Goal: Task Accomplishment & Management: Complete application form

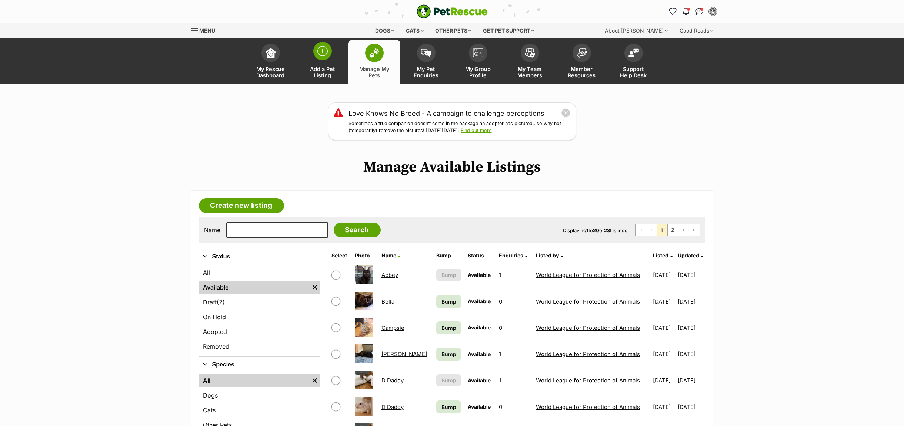
click at [321, 73] on span "Add a Pet Listing" at bounding box center [322, 72] width 33 height 13
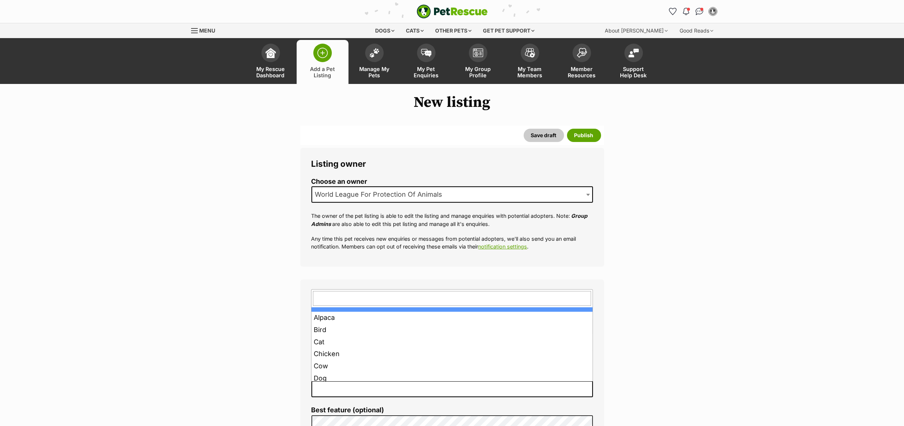
click at [585, 391] on span at bounding box center [588, 389] width 7 height 16
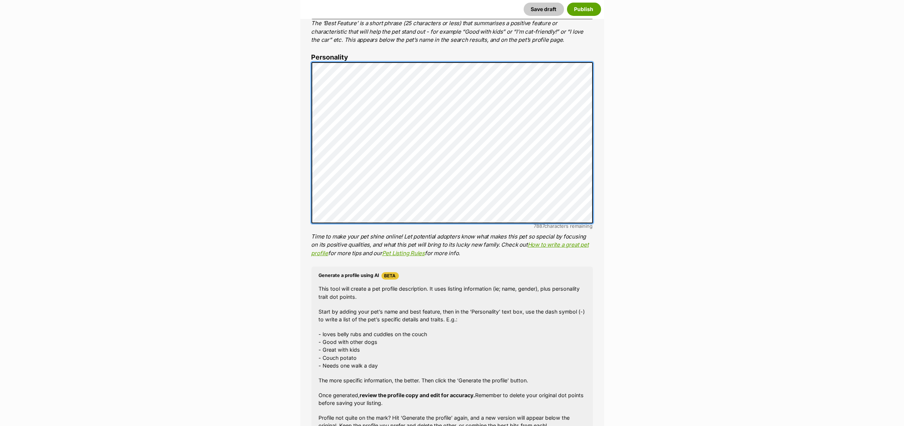
scroll to position [555, 0]
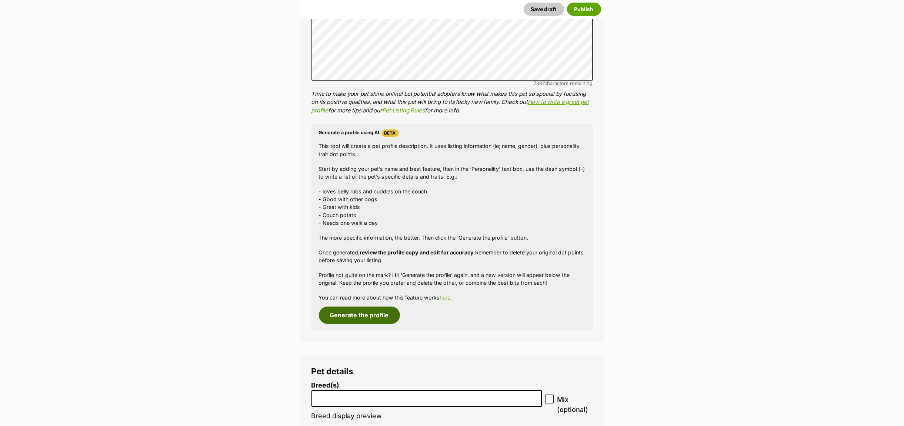
drag, startPoint x: 357, startPoint y: 317, endPoint x: 416, endPoint y: 369, distance: 79.2
click at [356, 316] on button "Generate the profile" at bounding box center [359, 315] width 81 height 17
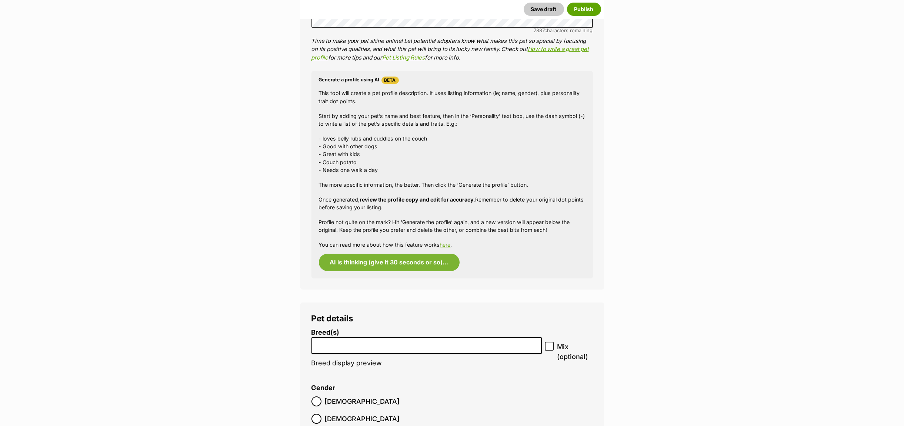
scroll to position [722, 0]
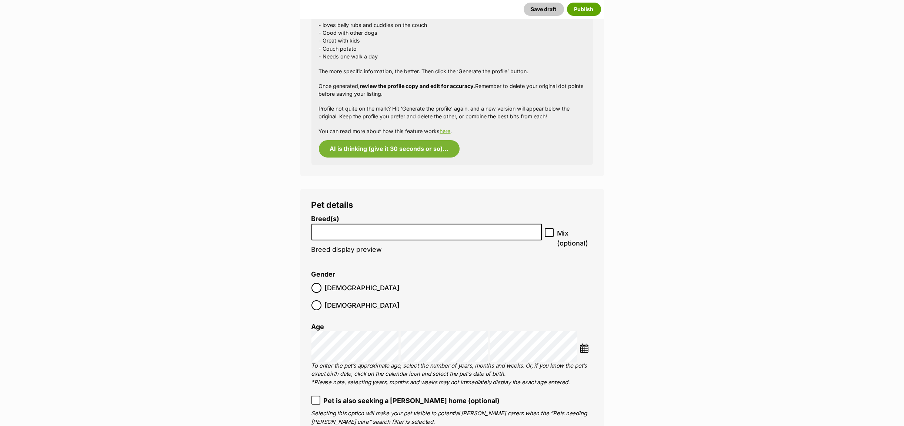
click at [357, 234] on input "search" at bounding box center [426, 231] width 225 height 8
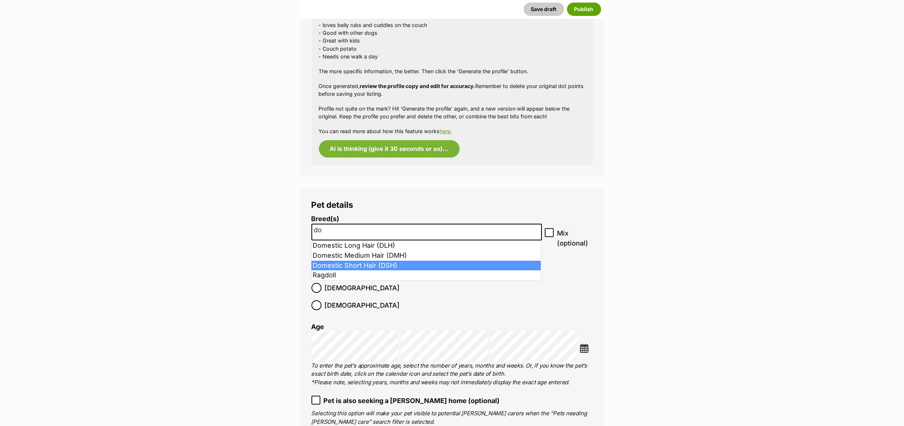
type input "do"
select select "252102"
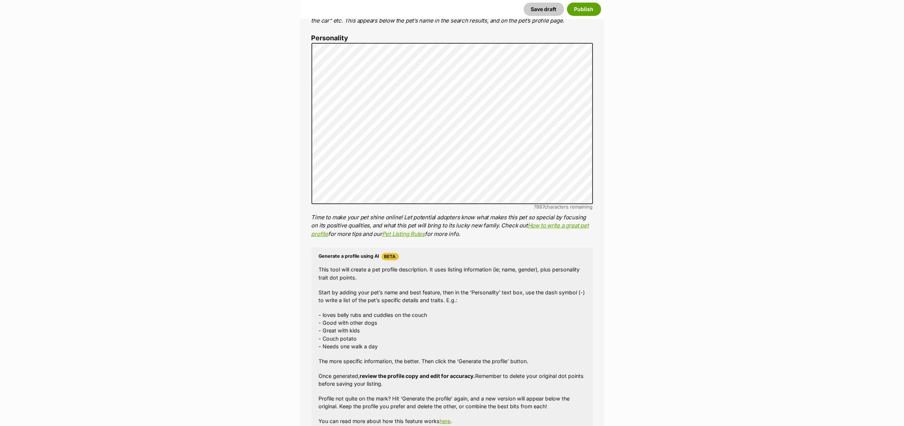
scroll to position [349, 0]
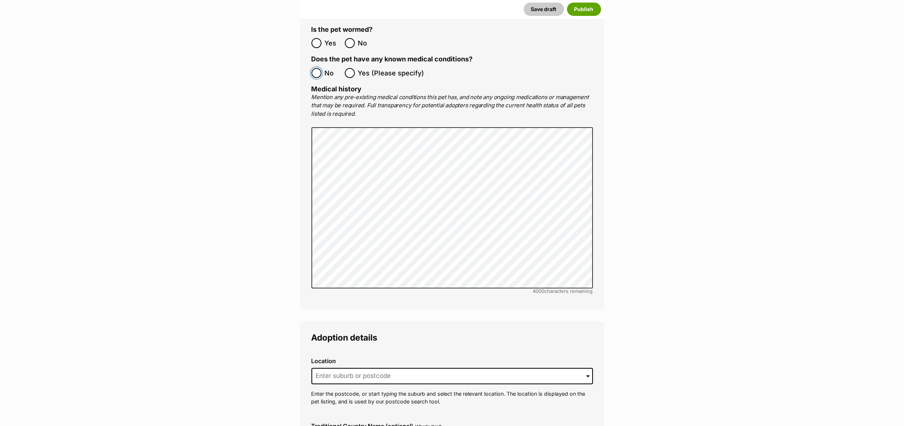
scroll to position [1682, 0]
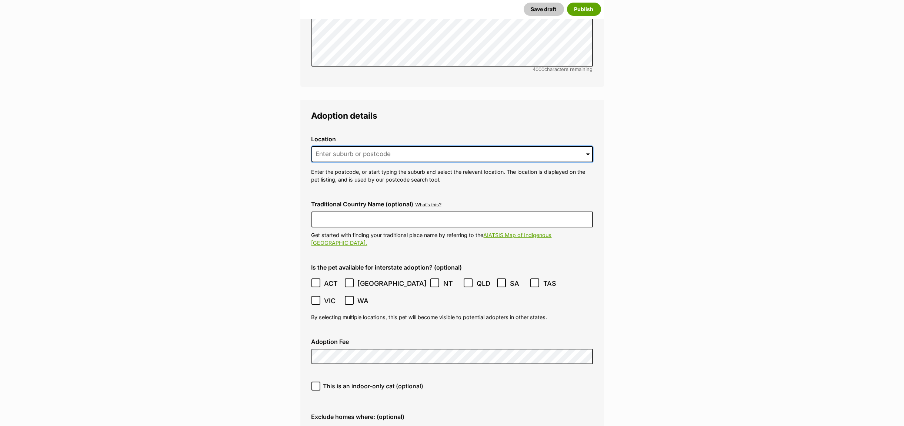
click at [339, 146] on input at bounding box center [451, 154] width 281 height 16
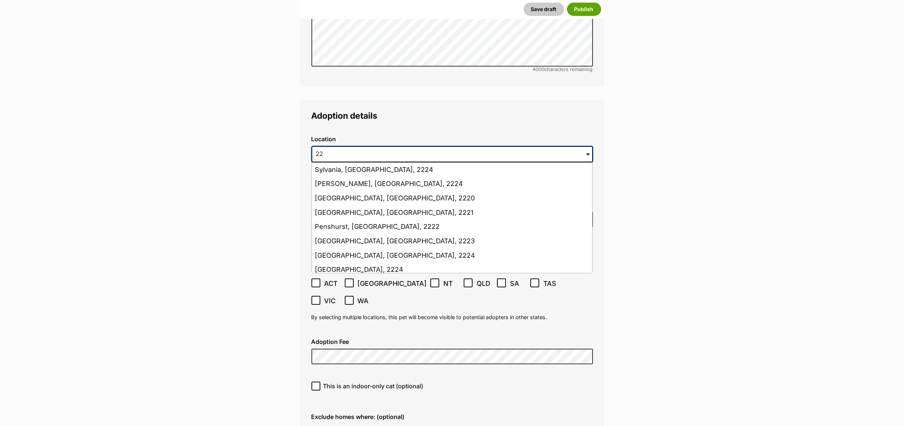
type input "2"
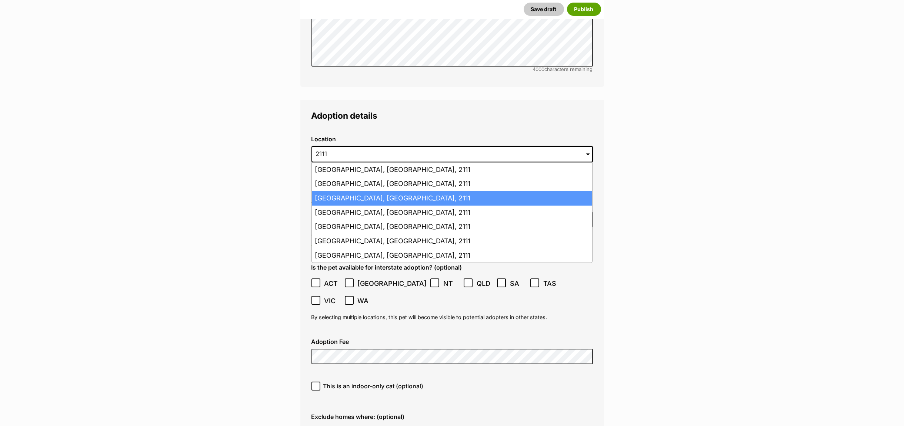
click at [341, 191] on li "Gladesville, New South Wales, 2111" at bounding box center [452, 198] width 280 height 14
type input "Gladesville, New South Wales, 2111"
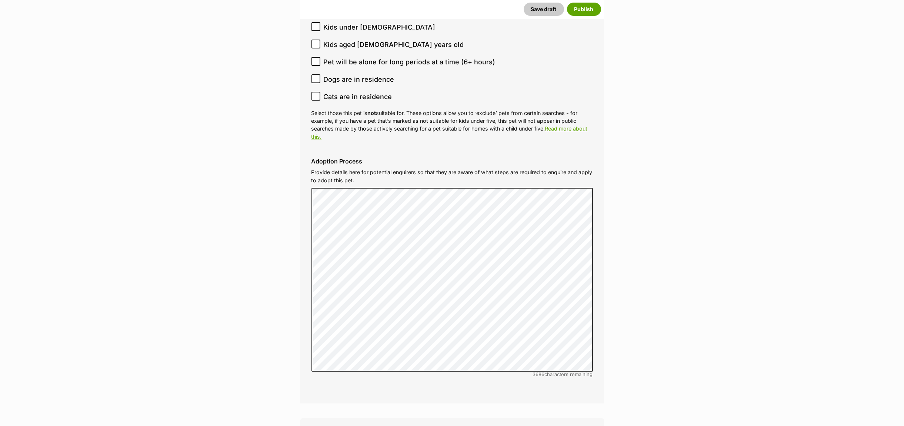
scroll to position [2293, 0]
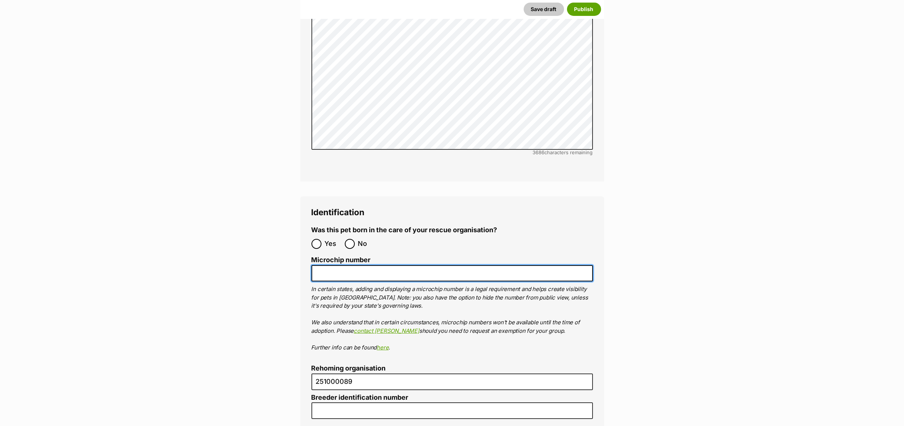
click at [335, 265] on input "Microchip number" at bounding box center [451, 273] width 281 height 17
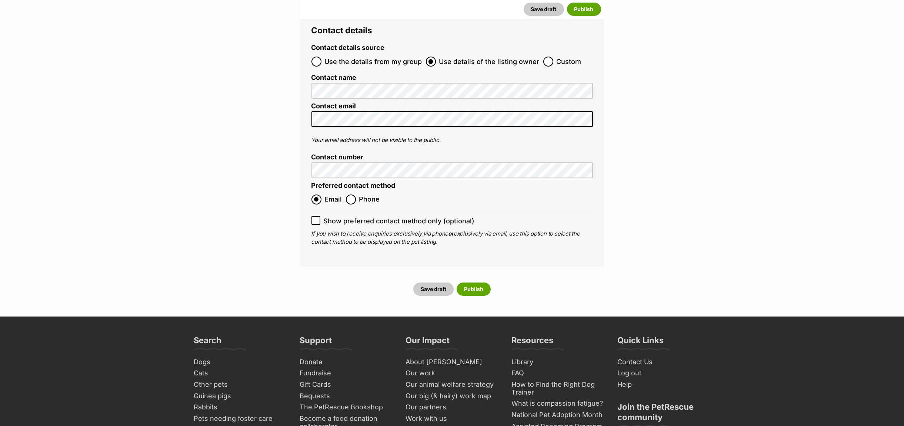
scroll to position [2792, 0]
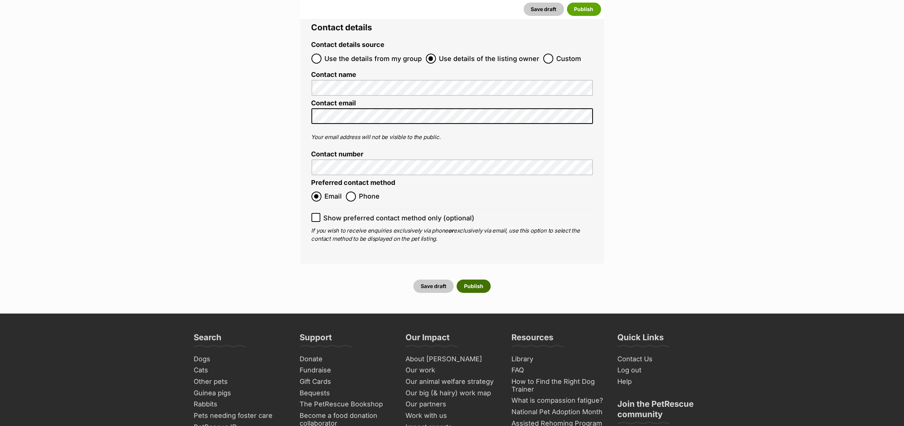
type input "991001006090992"
click at [475, 280] on button "Publish" at bounding box center [473, 286] width 34 height 13
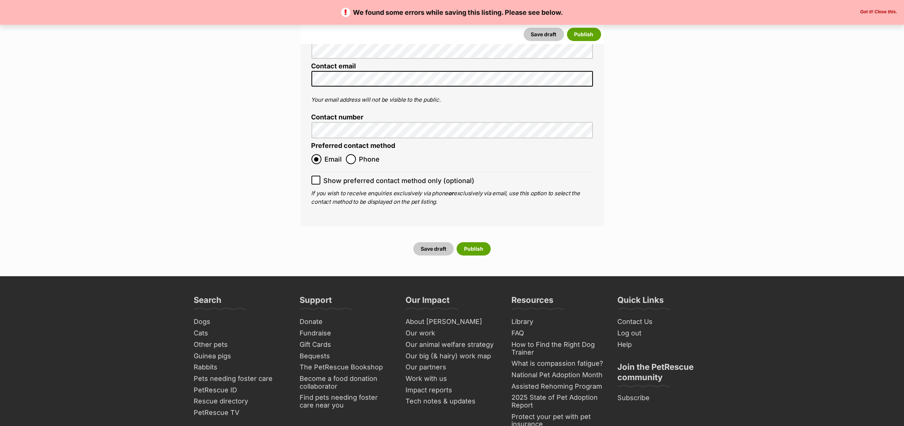
scroll to position [3054, 0]
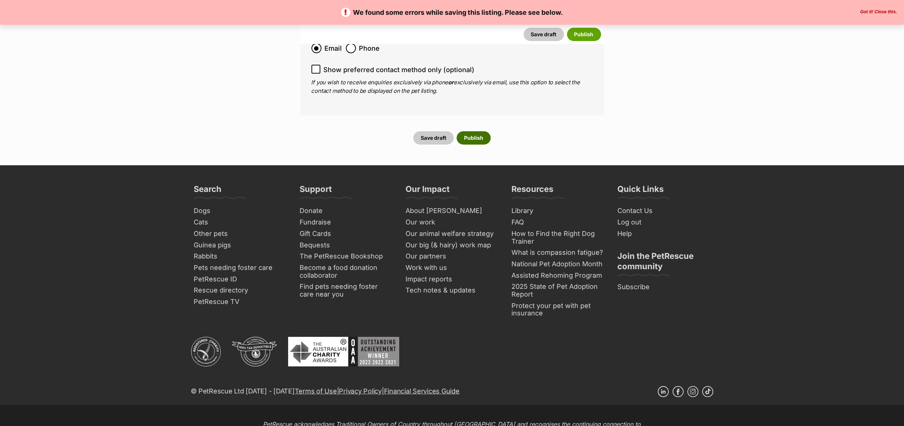
click at [465, 131] on button "Publish" at bounding box center [473, 137] width 34 height 13
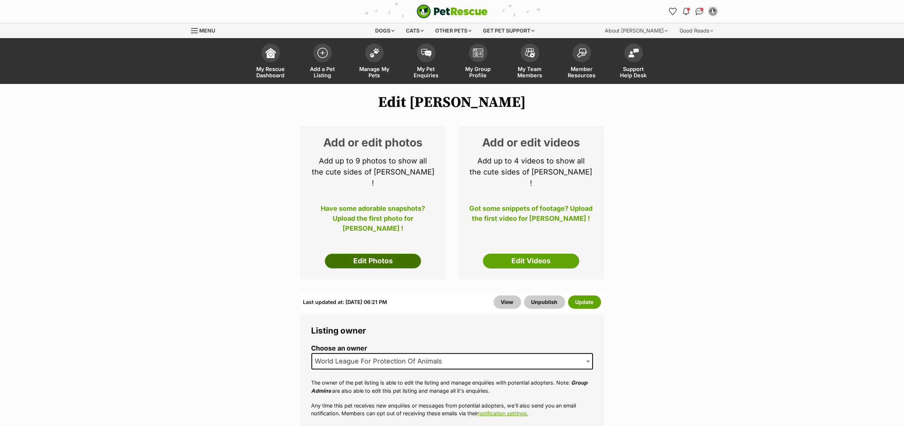
click at [371, 254] on link "Edit Photos" at bounding box center [373, 261] width 96 height 15
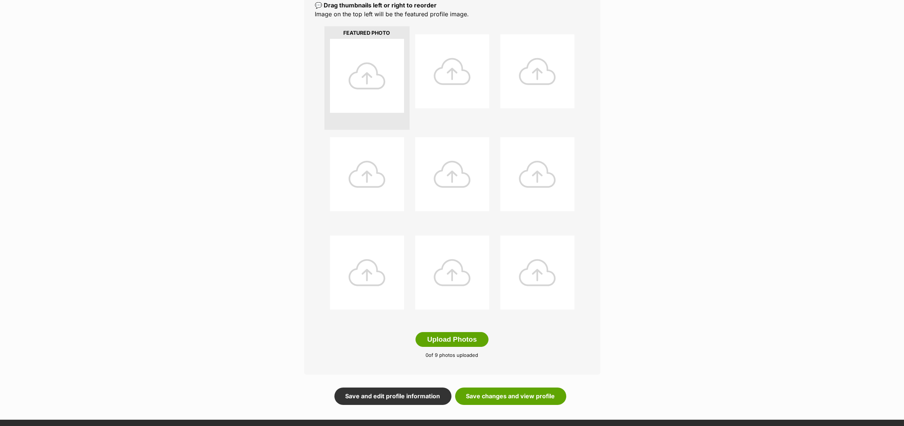
scroll to position [333, 0]
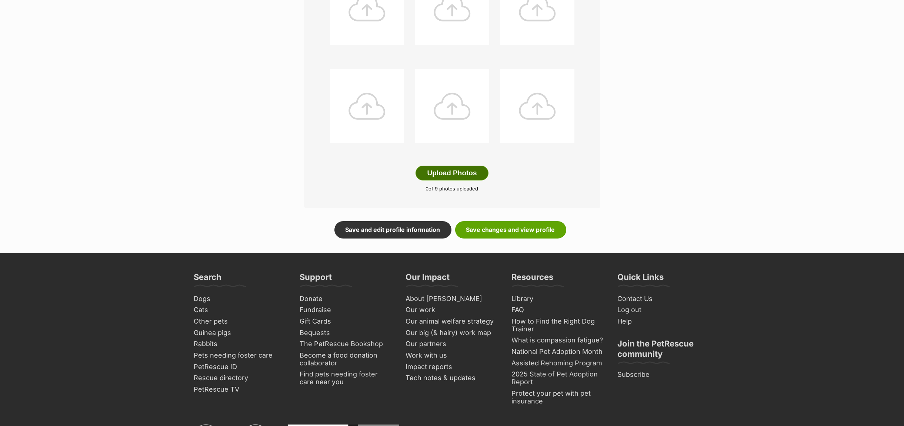
click at [455, 168] on button "Upload Photos" at bounding box center [451, 173] width 73 height 15
click at [496, 233] on link "Save changes and view profile" at bounding box center [510, 230] width 111 height 17
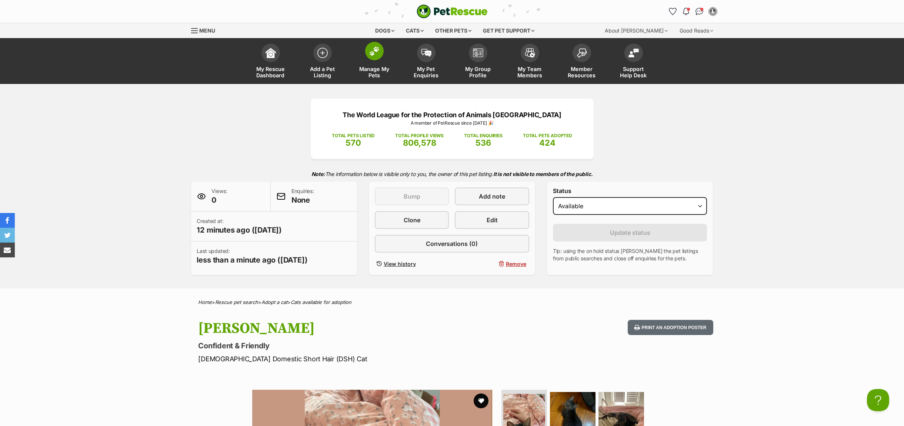
click at [364, 70] on span "Manage My Pets" at bounding box center [374, 72] width 33 height 13
